Goal: Task Accomplishment & Management: Use online tool/utility

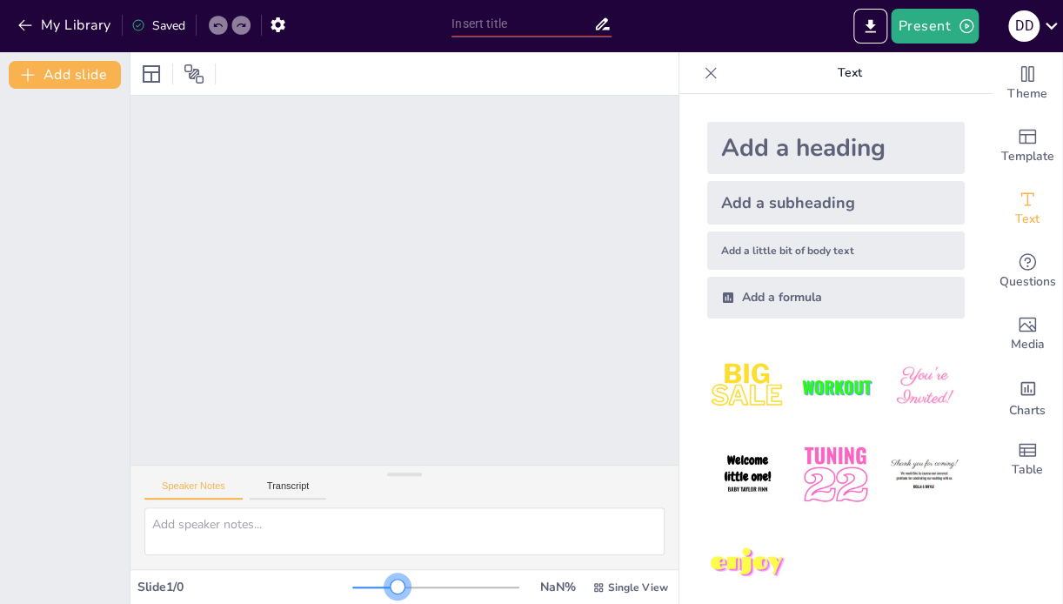
drag, startPoint x: 341, startPoint y: 586, endPoint x: 392, endPoint y: 586, distance: 51.3
click at [392, 586] on div at bounding box center [398, 586] width 14 height 14
drag, startPoint x: 337, startPoint y: 586, endPoint x: 249, endPoint y: 577, distance: 88.4
click at [249, 577] on div "Slide 1 / 0 NaN % Single View" at bounding box center [404, 587] width 548 height 28
click at [151, 76] on icon at bounding box center [151, 73] width 17 height 17
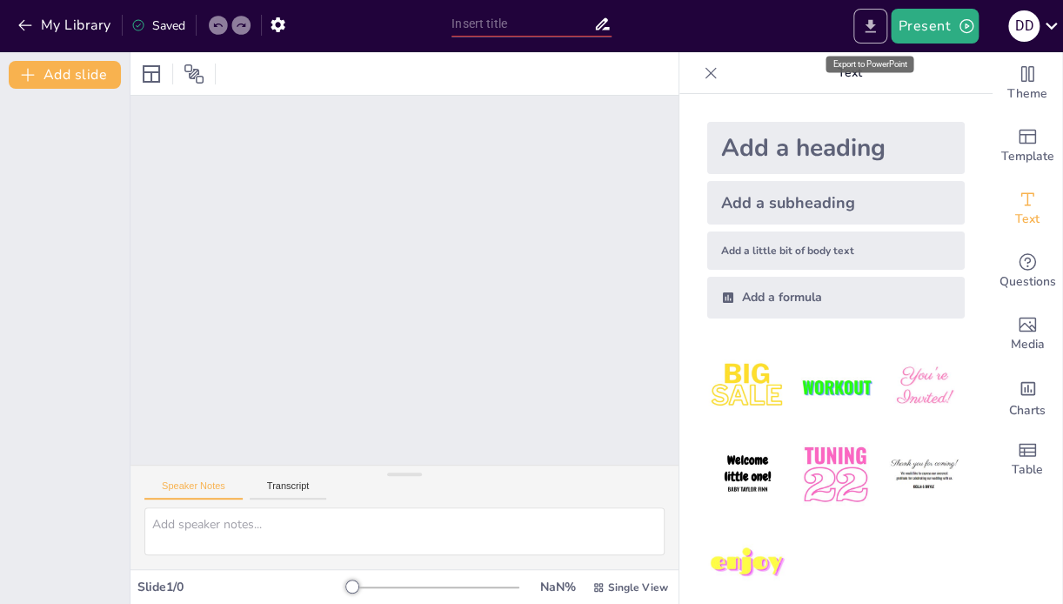
click at [873, 30] on icon "Export to PowerPoint" at bounding box center [870, 26] width 18 height 18
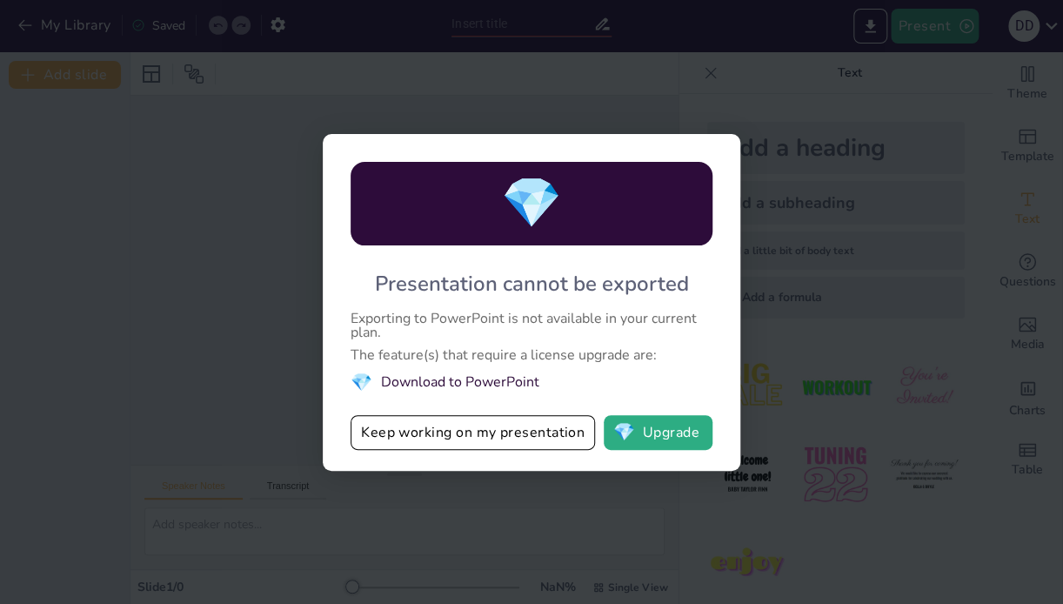
click at [821, 189] on div "💎 Presentation cannot be exported Exporting to PowerPoint is not available in y…" at bounding box center [531, 302] width 1063 height 604
click at [504, 437] on button "Keep working on my presentation" at bounding box center [472, 432] width 244 height 35
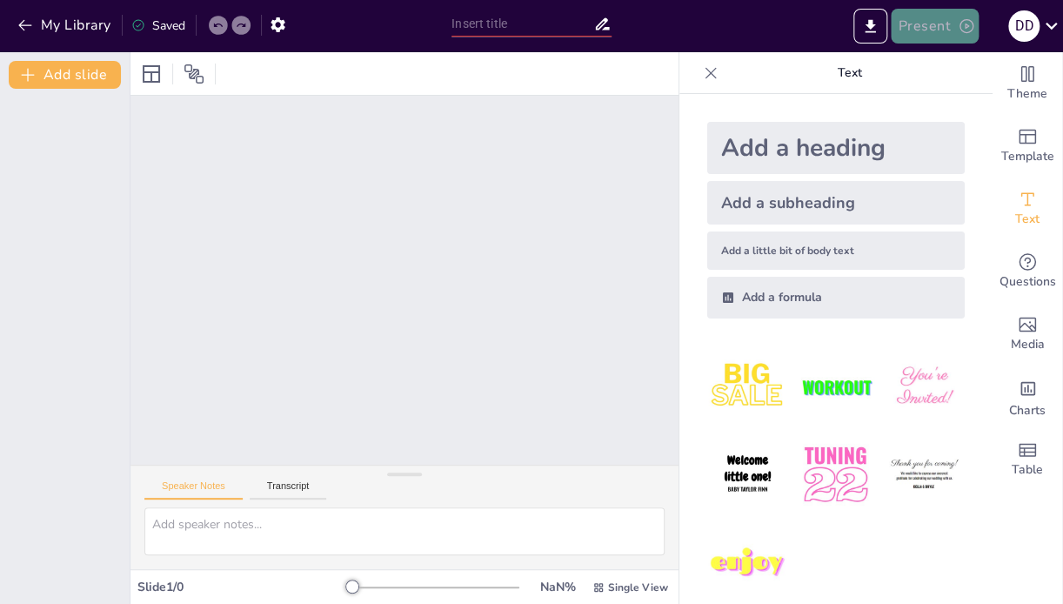
click at [965, 22] on icon "button" at bounding box center [966, 25] width 17 height 17
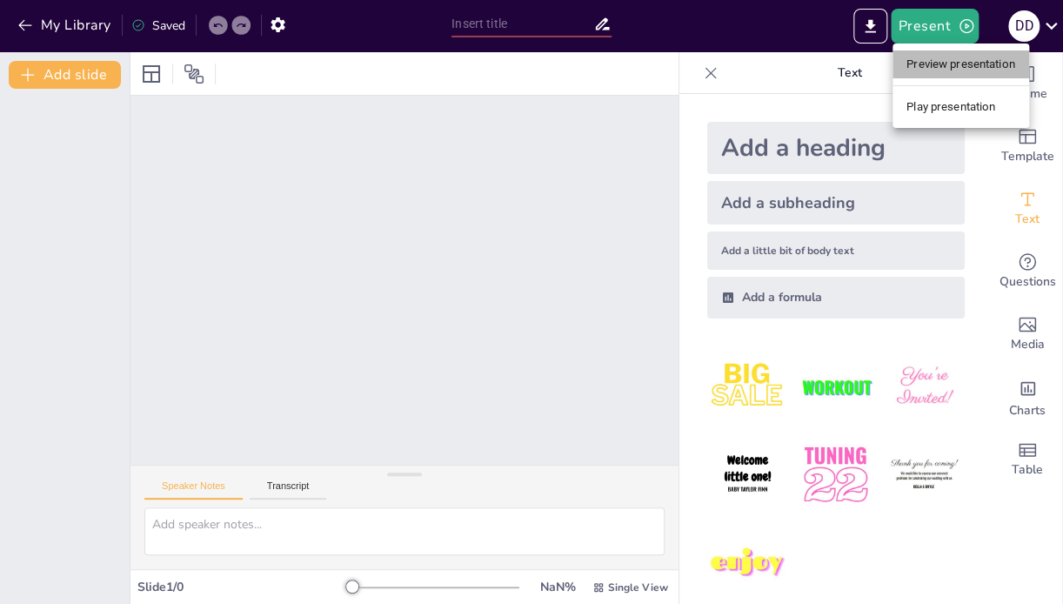
click at [936, 62] on li "Preview presentation" at bounding box center [960, 64] width 137 height 28
